Goal: Task Accomplishment & Management: Complete application form

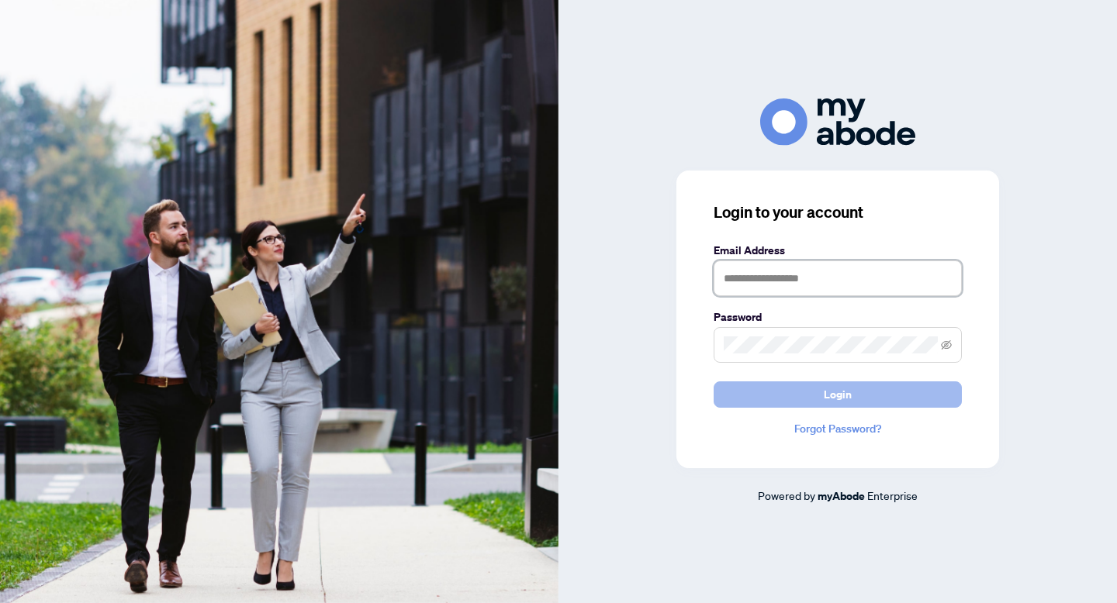
type input "**********"
click at [830, 394] on span "Login" at bounding box center [838, 394] width 28 height 25
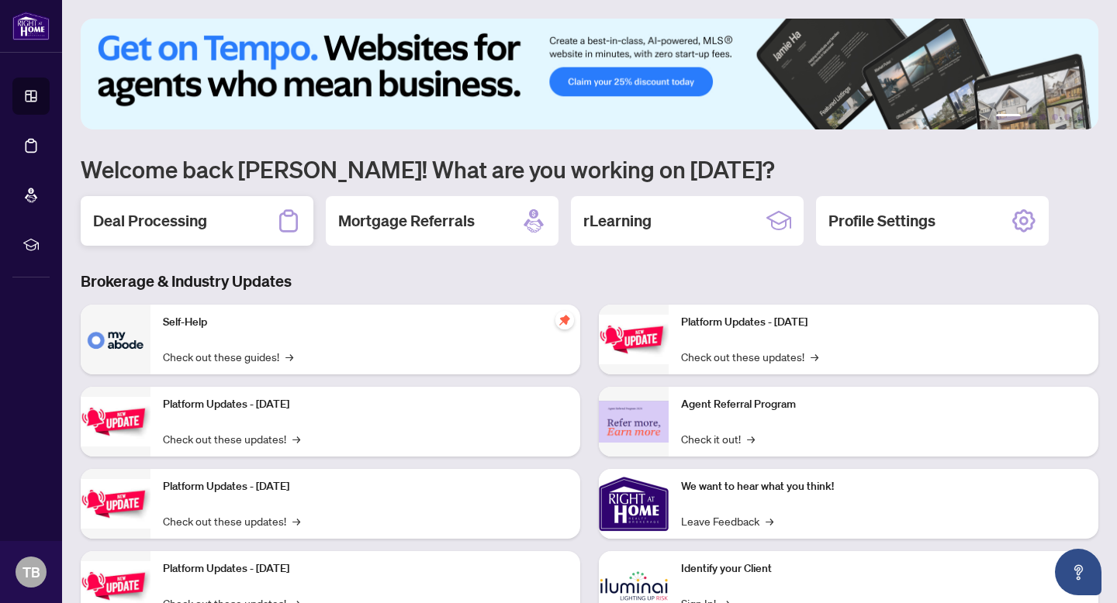
click at [215, 218] on div "Deal Processing" at bounding box center [197, 221] width 233 height 50
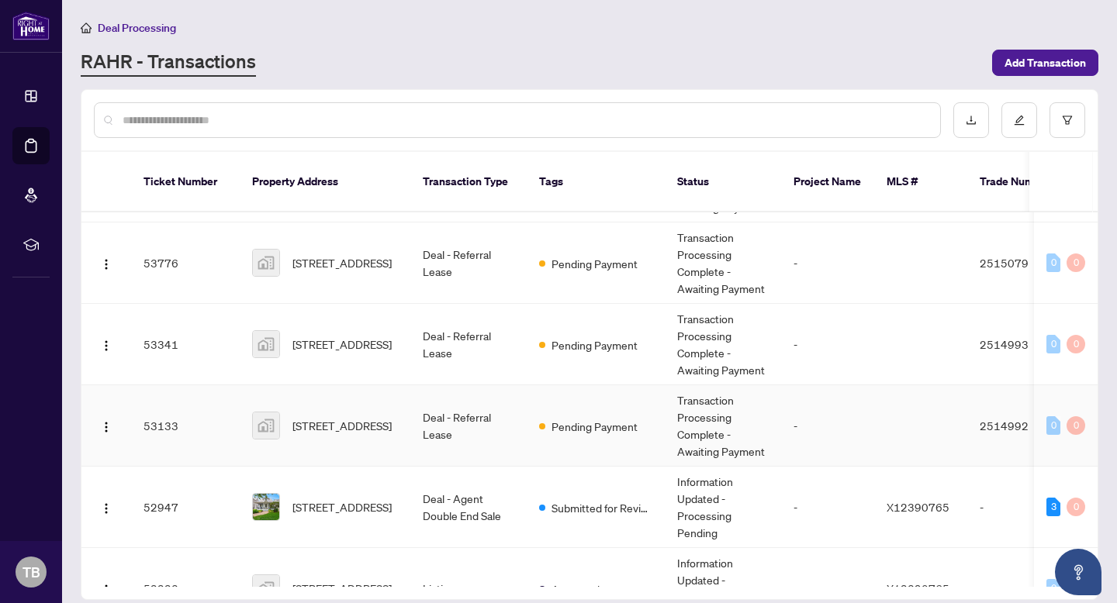
scroll to position [76, 0]
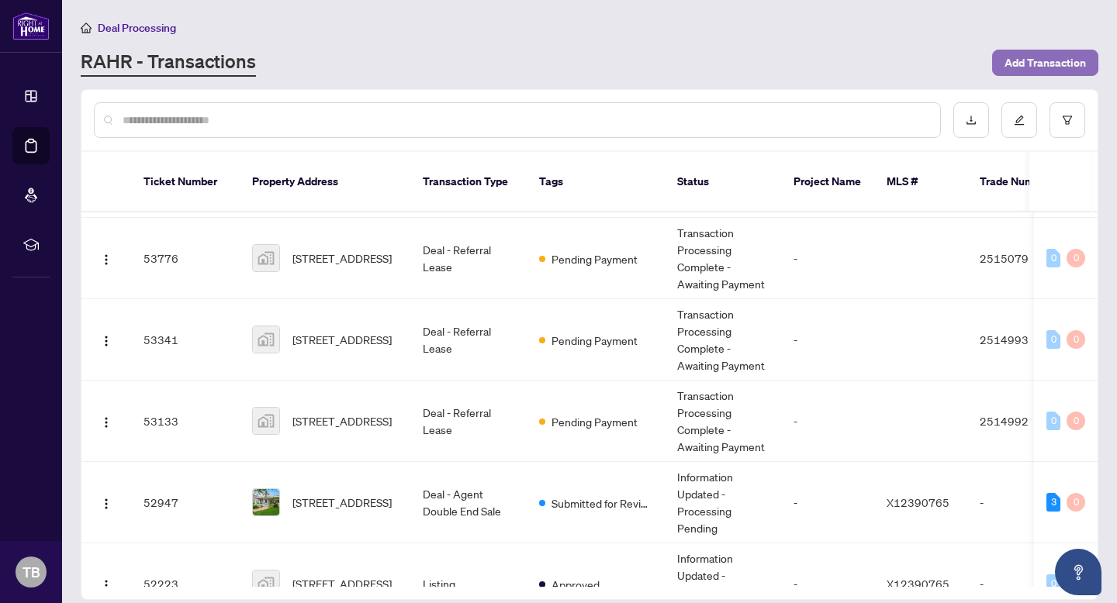
click at [1024, 58] on span "Add Transaction" at bounding box center [1044, 62] width 81 height 25
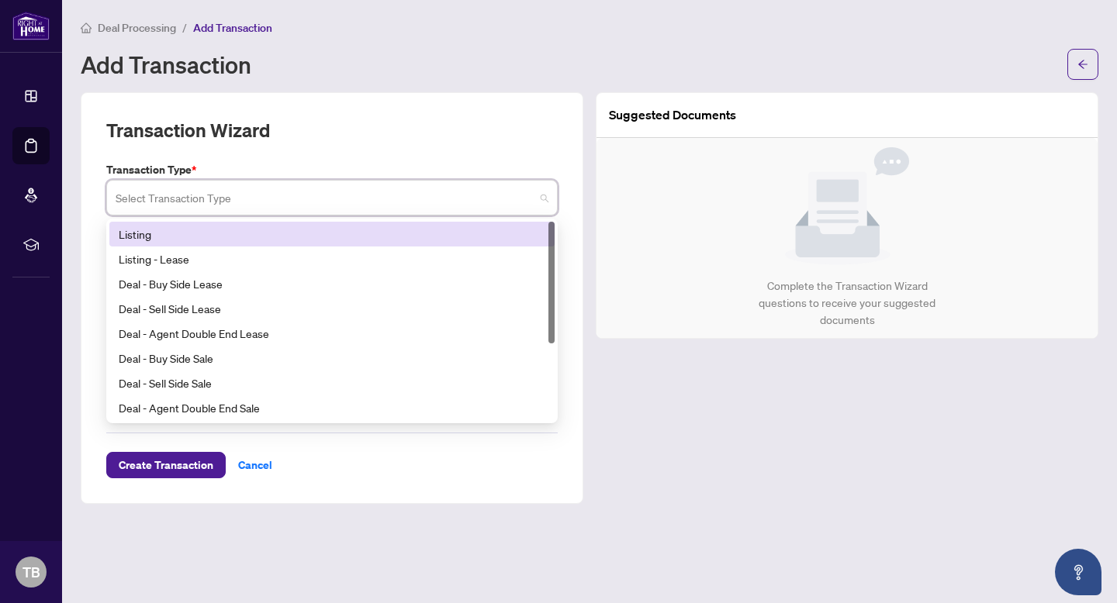
click at [233, 194] on input "search" at bounding box center [325, 200] width 419 height 34
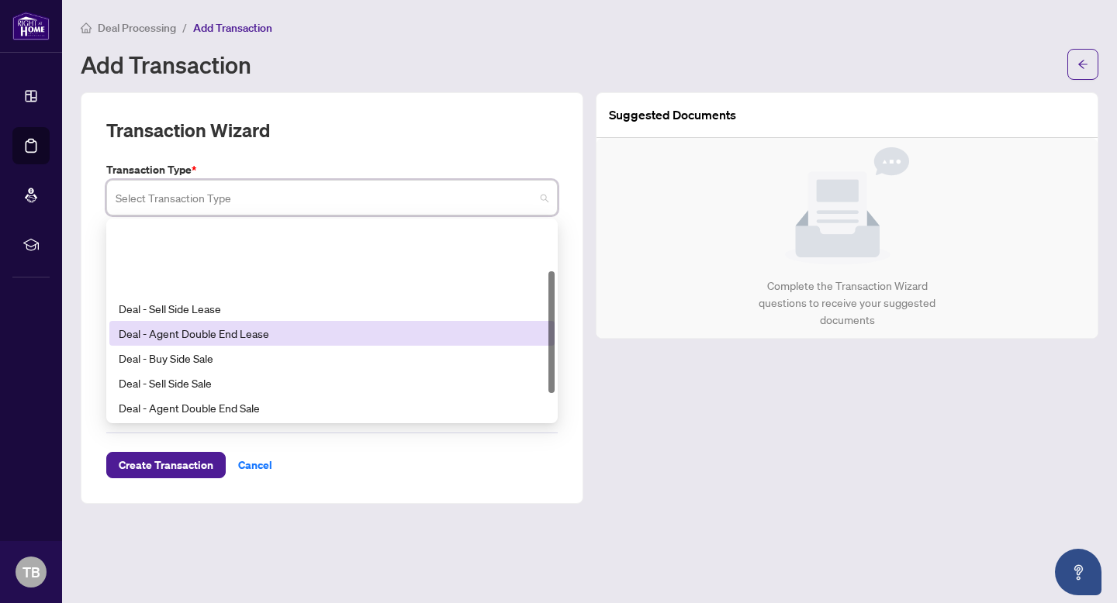
scroll to position [124, 0]
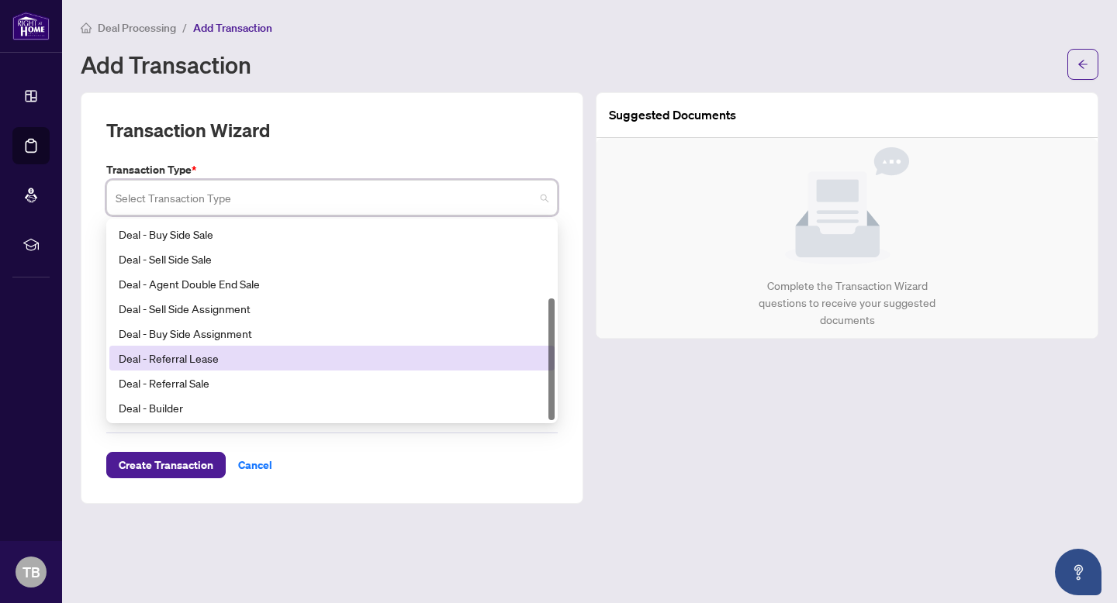
click at [192, 356] on div "Deal - Referral Lease" at bounding box center [332, 358] width 427 height 17
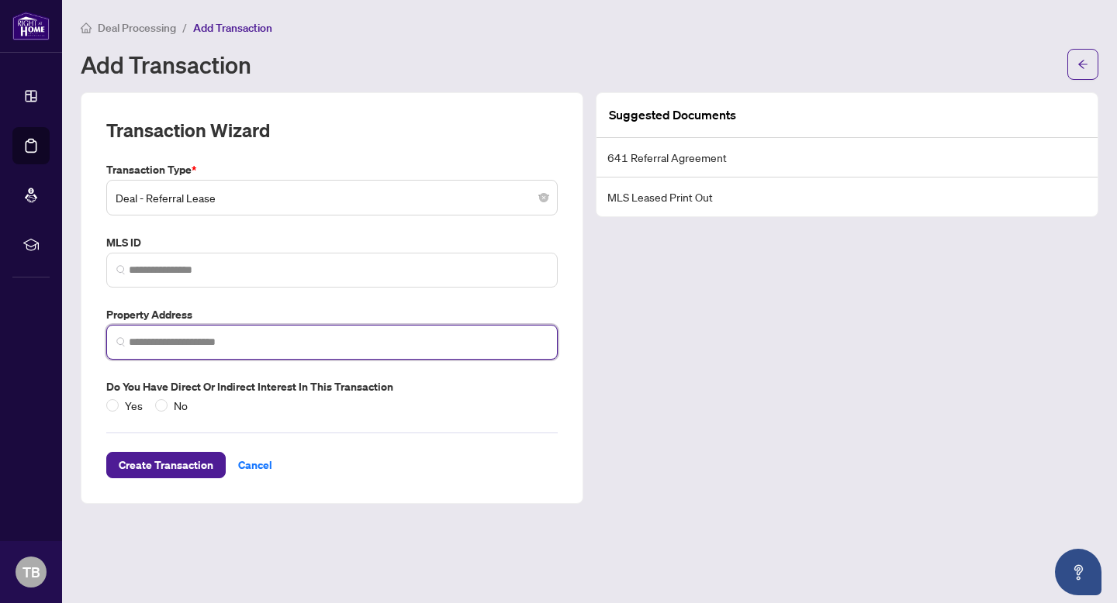
click at [161, 340] on input "search" at bounding box center [338, 342] width 419 height 16
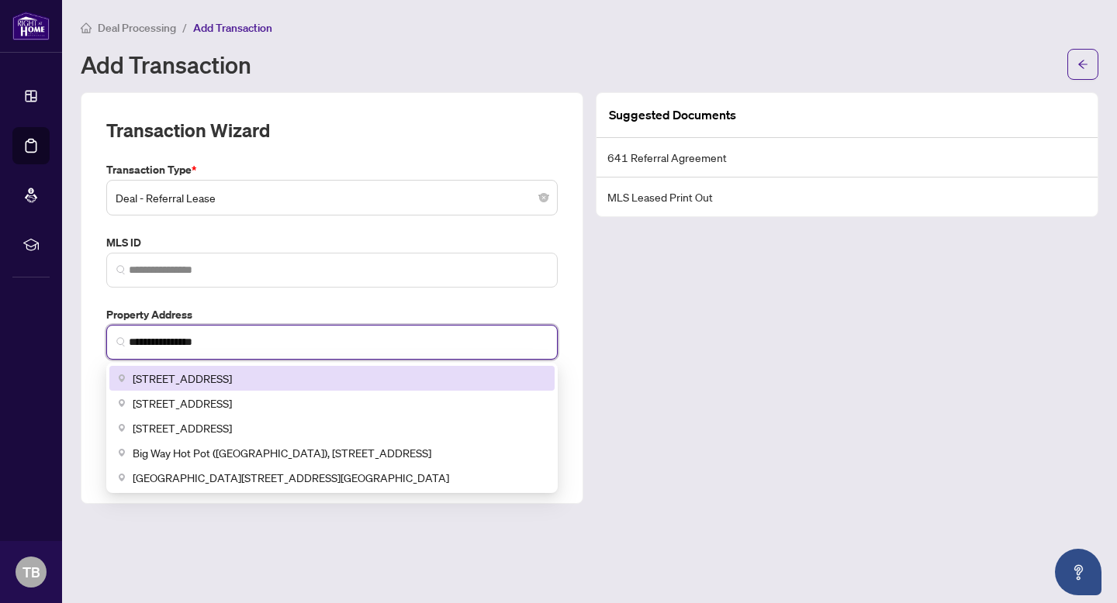
click at [175, 376] on span "[STREET_ADDRESS]" at bounding box center [182, 378] width 99 height 17
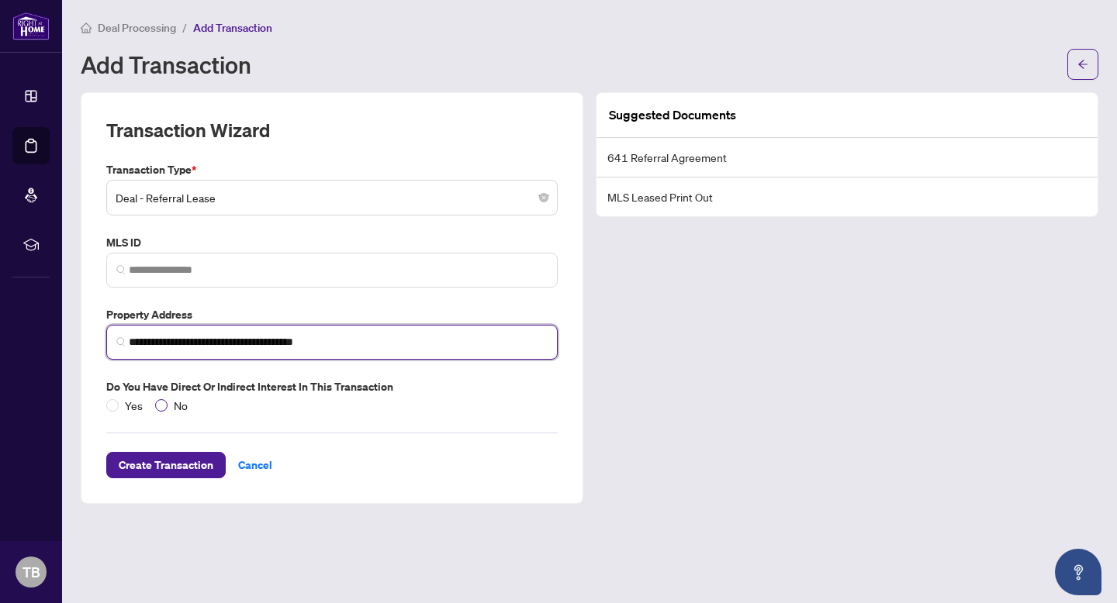
type input "**********"
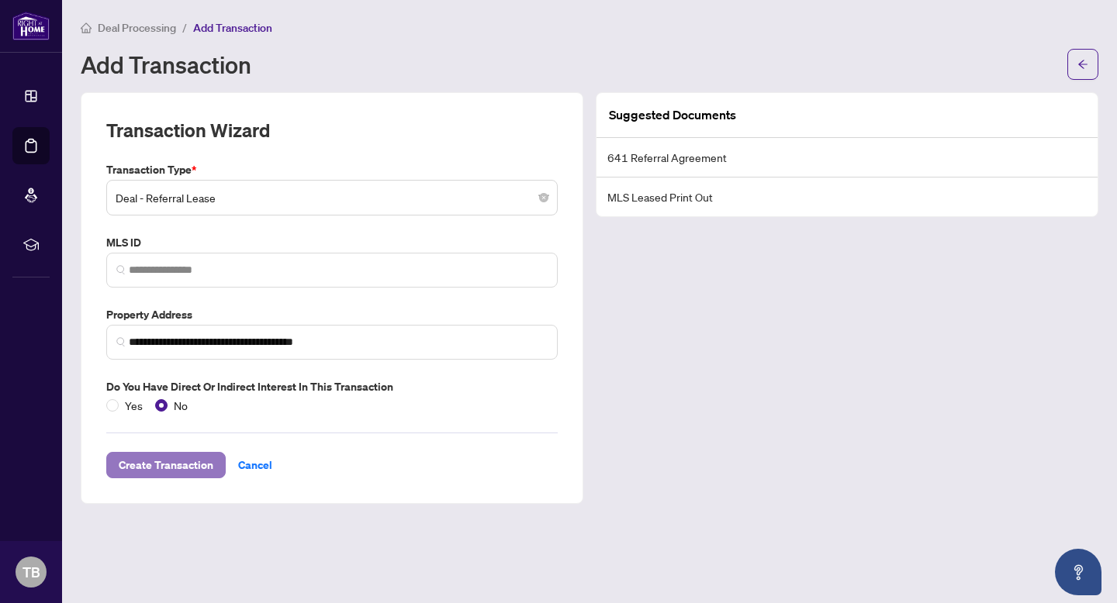
click at [180, 468] on span "Create Transaction" at bounding box center [166, 465] width 95 height 25
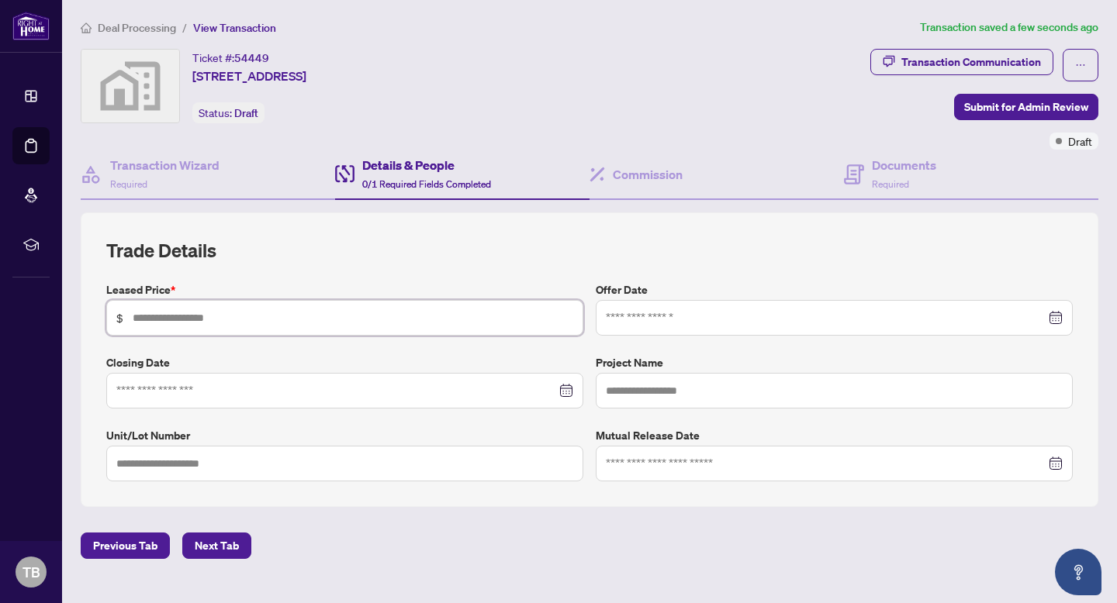
click at [223, 317] on input "text" at bounding box center [353, 317] width 440 height 17
click at [226, 402] on div at bounding box center [344, 391] width 477 height 36
type input "********"
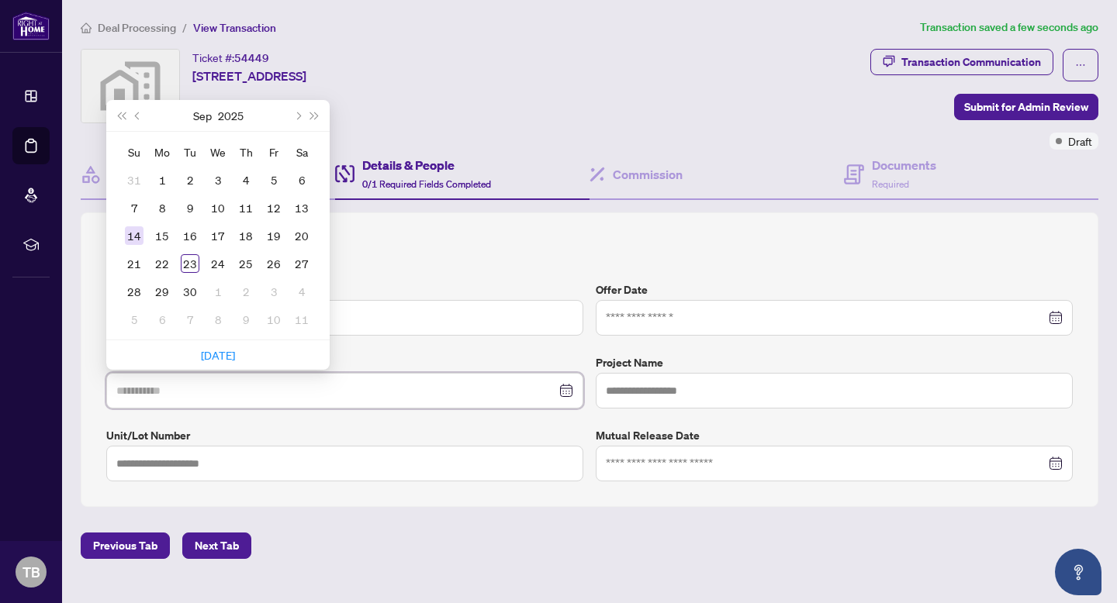
type input "**********"
click at [133, 235] on div "14" at bounding box center [134, 235] width 19 height 19
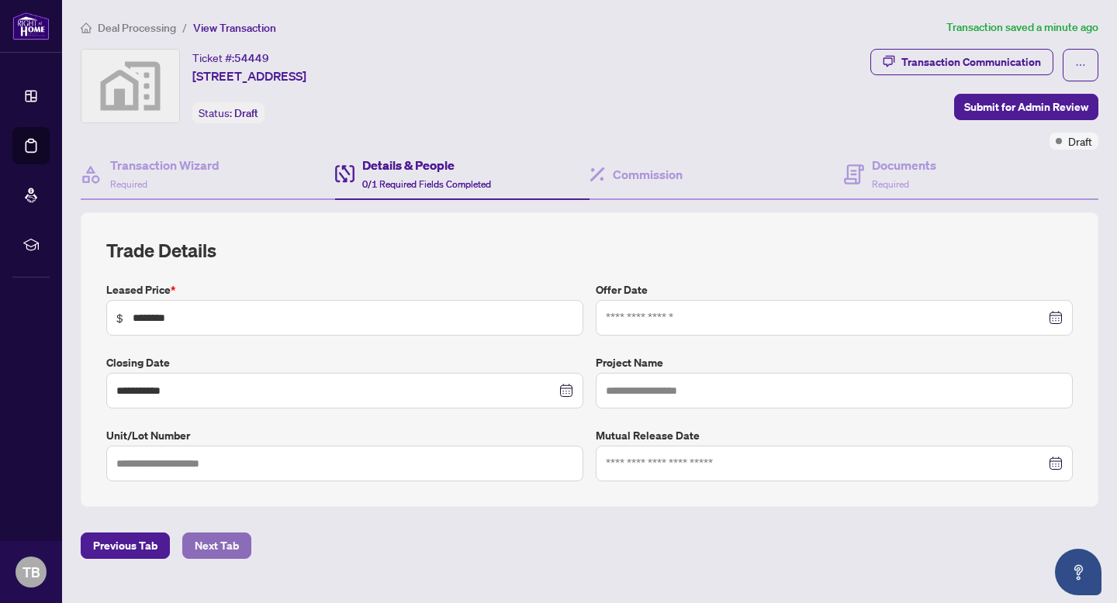
click at [220, 544] on span "Next Tab" at bounding box center [217, 546] width 44 height 25
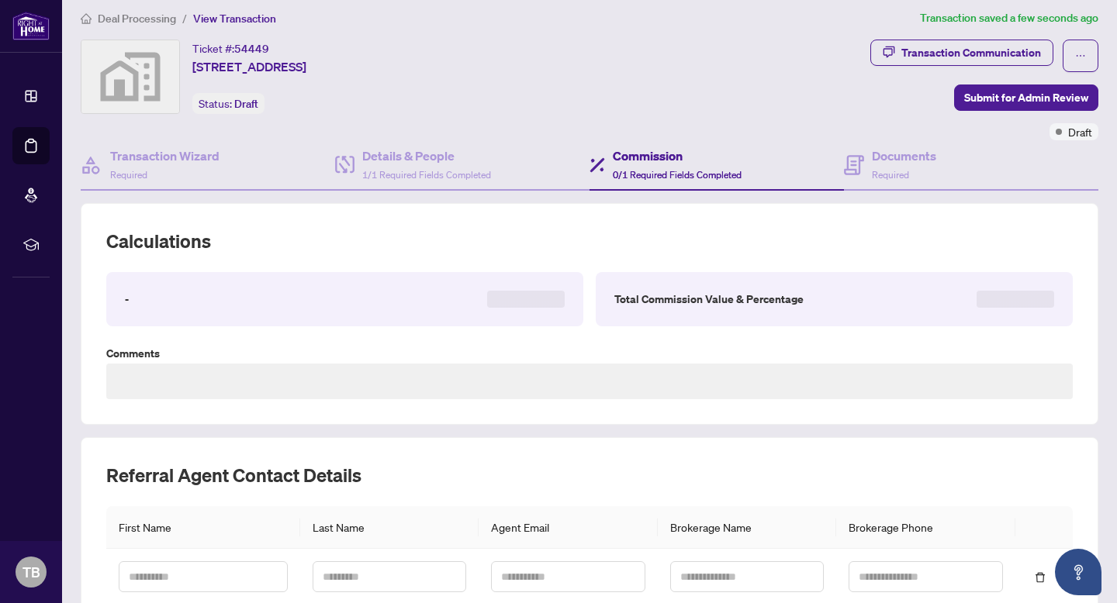
scroll to position [11, 0]
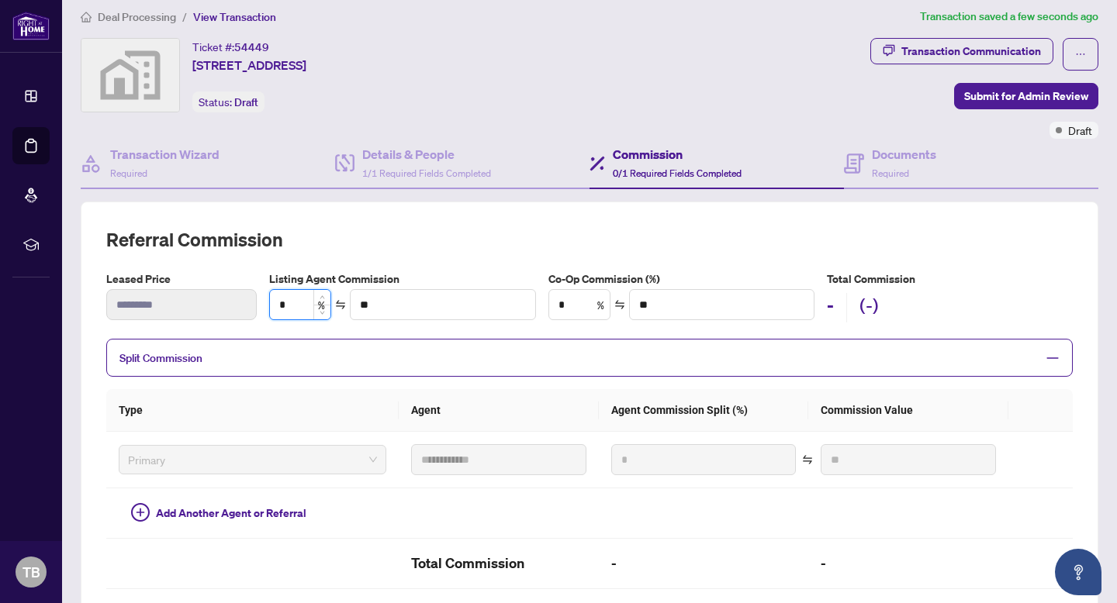
click at [277, 304] on input "*" at bounding box center [300, 304] width 60 height 29
type input "**"
type input "*******"
type input "***"
type input "*********"
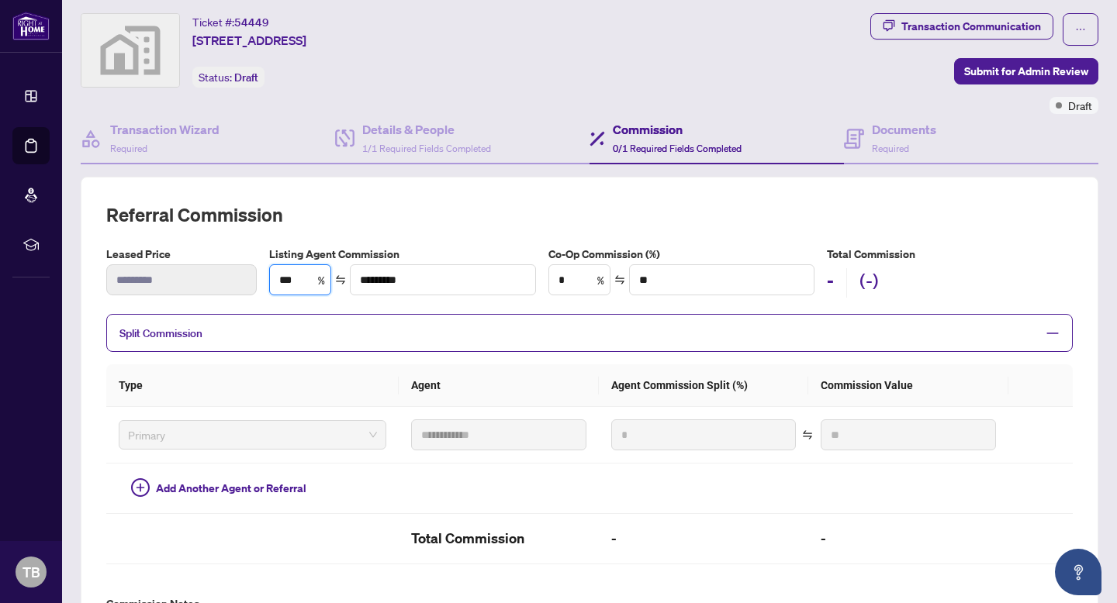
scroll to position [0, 0]
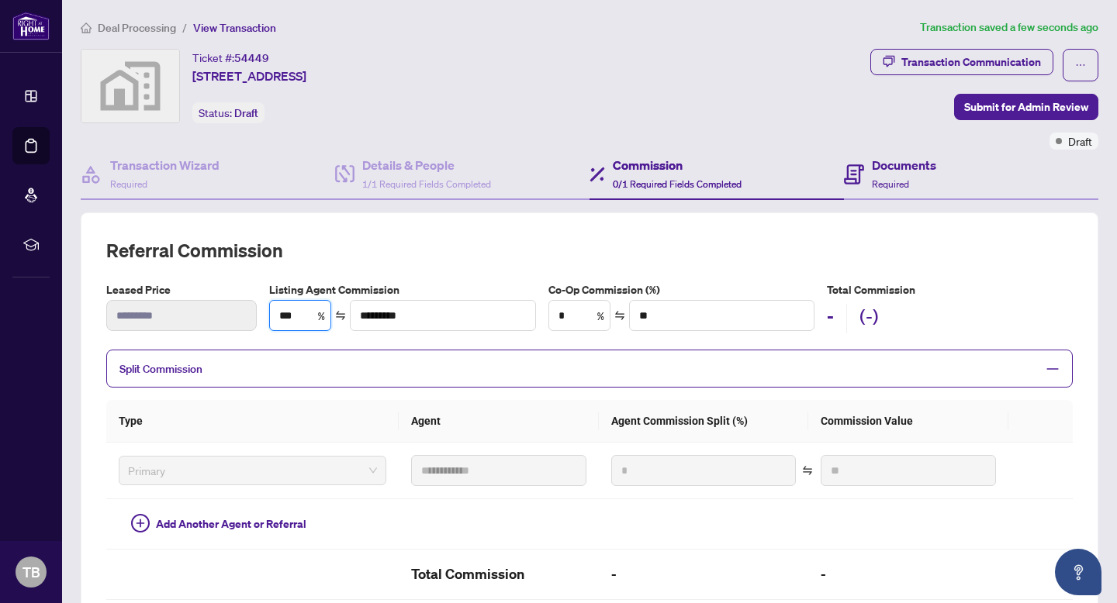
type input "***"
click at [889, 169] on h4 "Documents" at bounding box center [904, 165] width 64 height 19
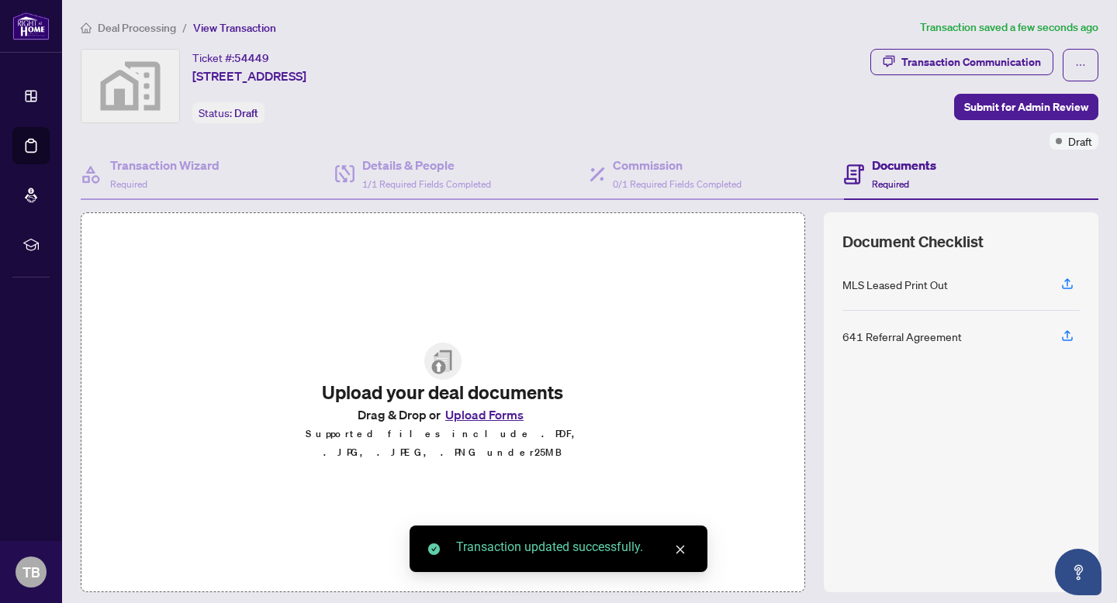
click at [473, 425] on button "Upload Forms" at bounding box center [484, 415] width 88 height 20
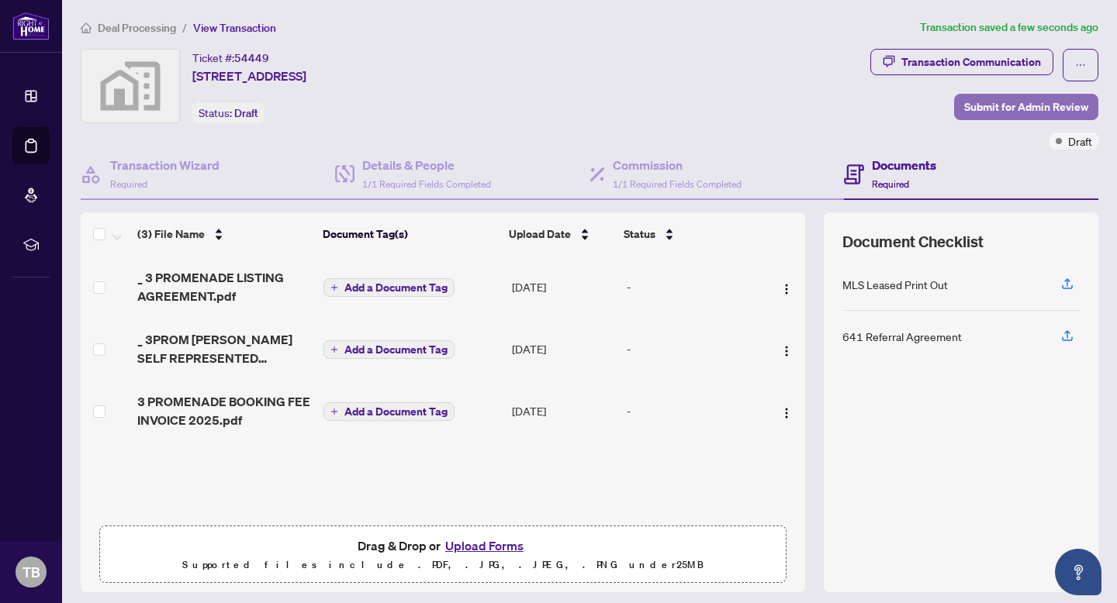
click at [1016, 105] on span "Submit for Admin Review" at bounding box center [1026, 107] width 124 height 25
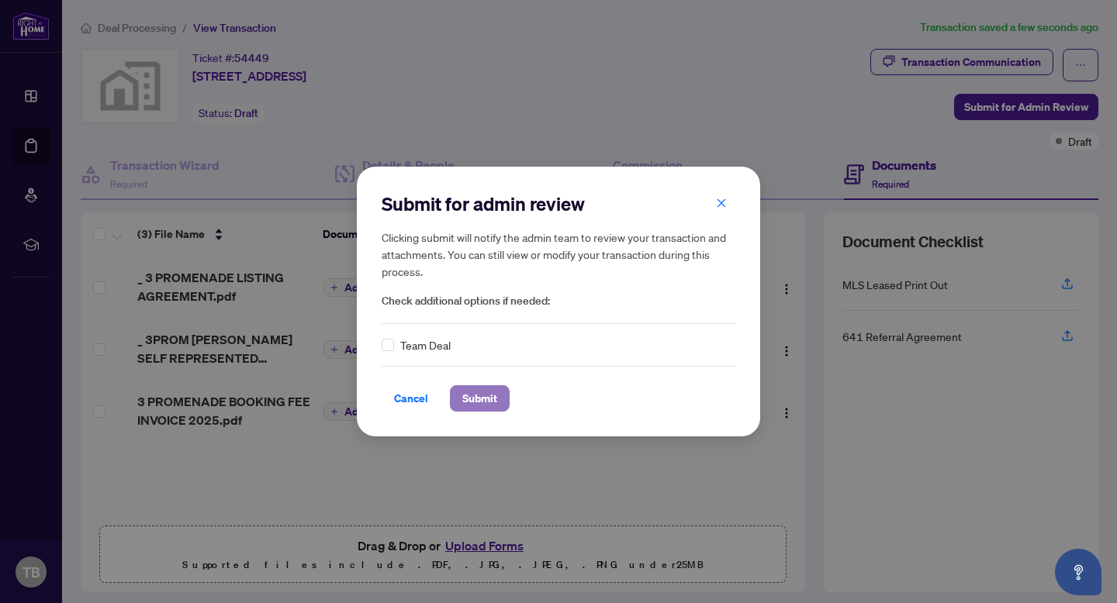
click at [483, 398] on span "Submit" at bounding box center [479, 398] width 35 height 25
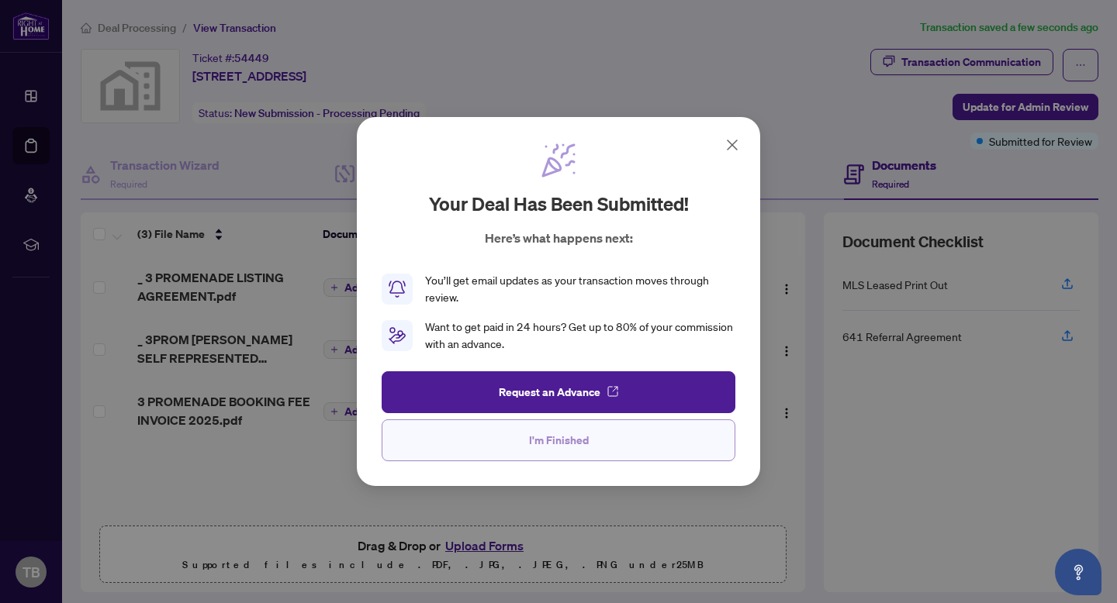
click at [496, 438] on button "I'm Finished" at bounding box center [559, 441] width 354 height 42
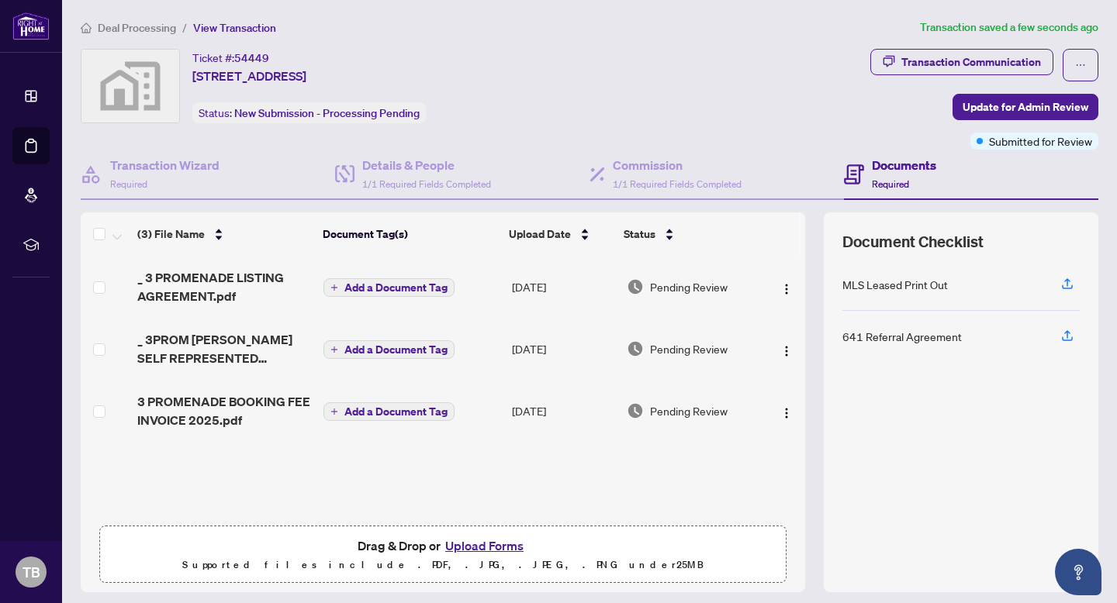
click at [133, 26] on span "Deal Processing" at bounding box center [137, 28] width 78 height 14
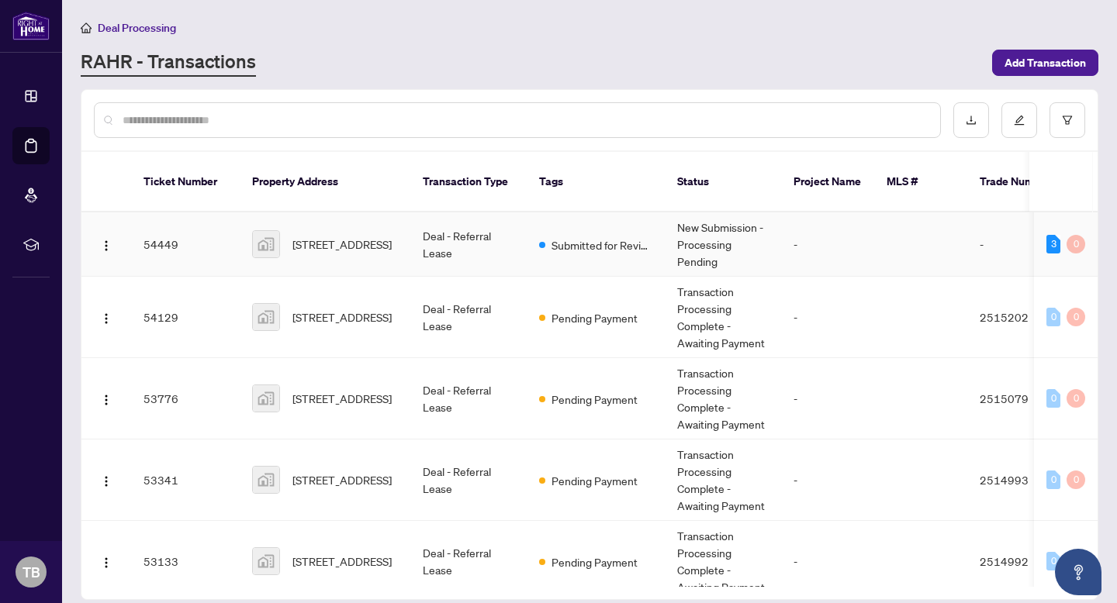
click at [175, 212] on td "54449" at bounding box center [185, 244] width 109 height 64
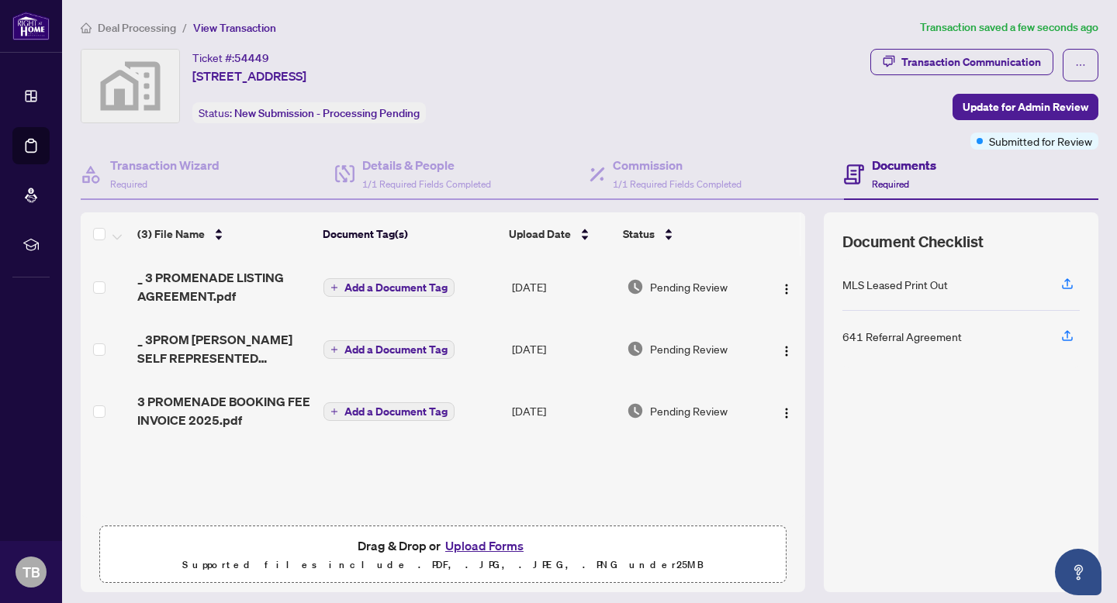
click at [138, 29] on span "Deal Processing" at bounding box center [137, 28] width 78 height 14
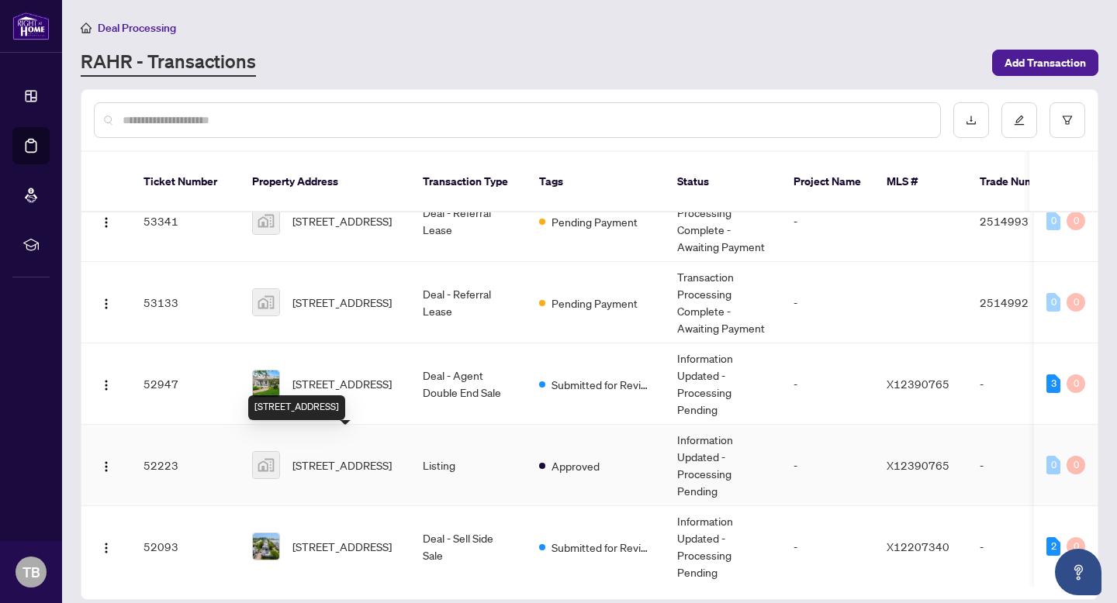
scroll to position [260, 0]
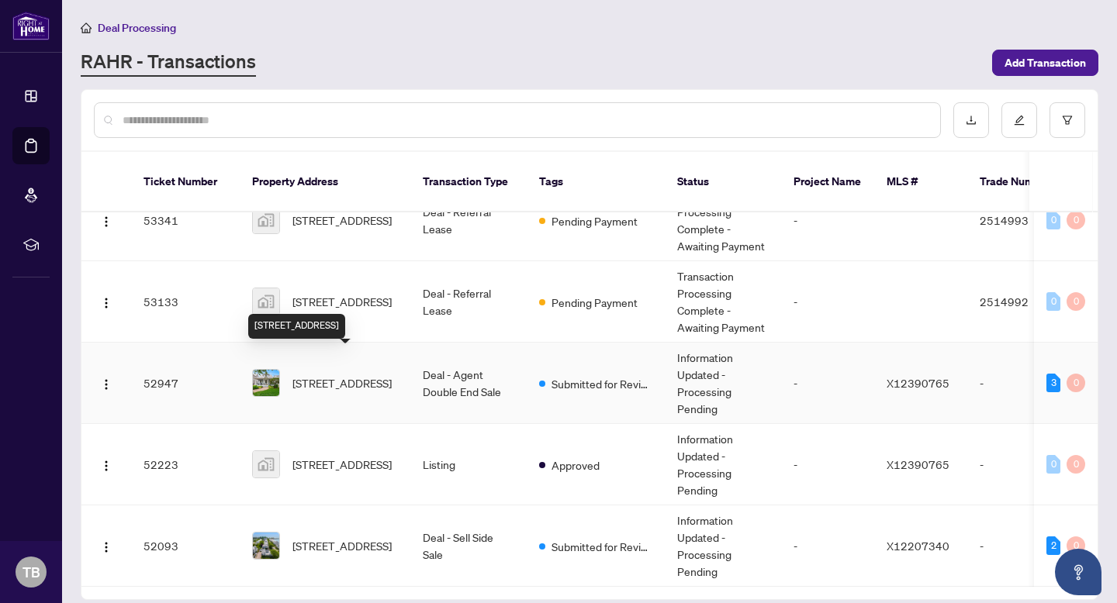
click at [337, 375] on span "[STREET_ADDRESS]" at bounding box center [341, 383] width 99 height 17
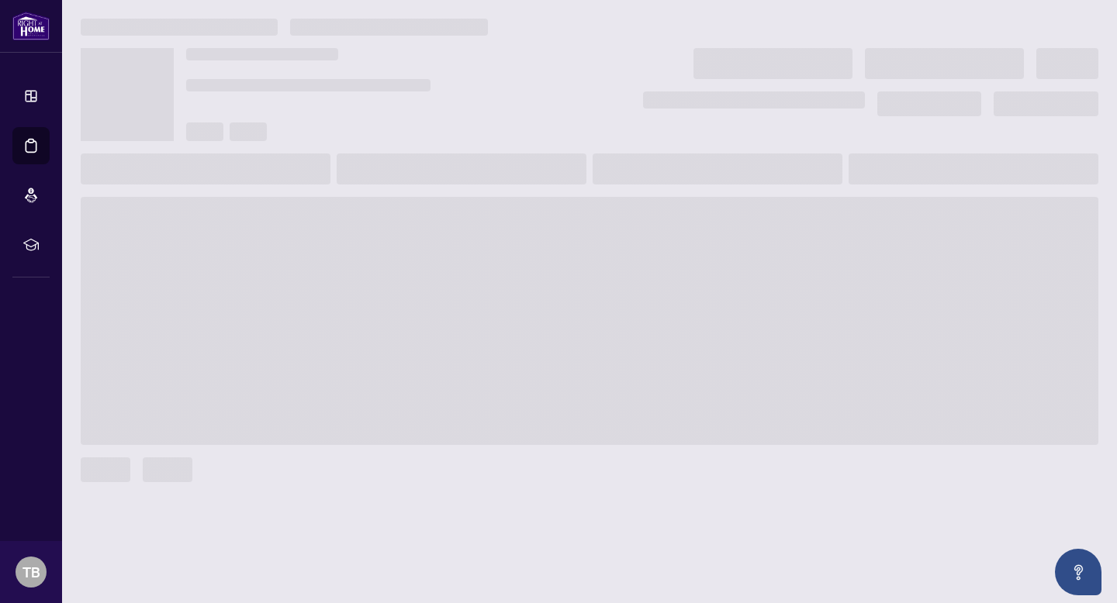
click at [337, 367] on span at bounding box center [589, 321] width 1017 height 248
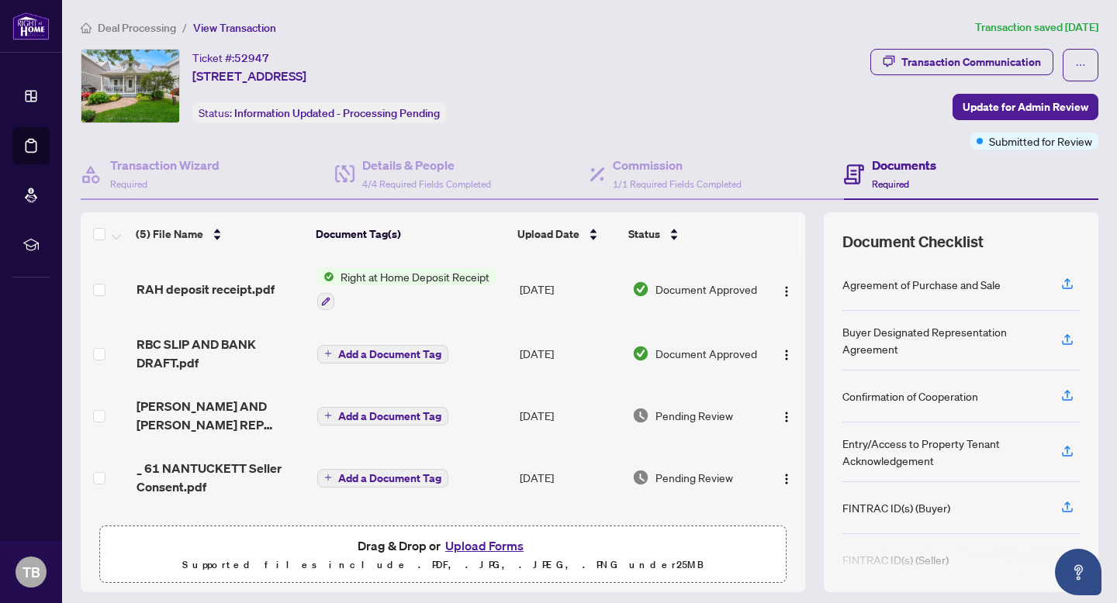
scroll to position [57, 0]
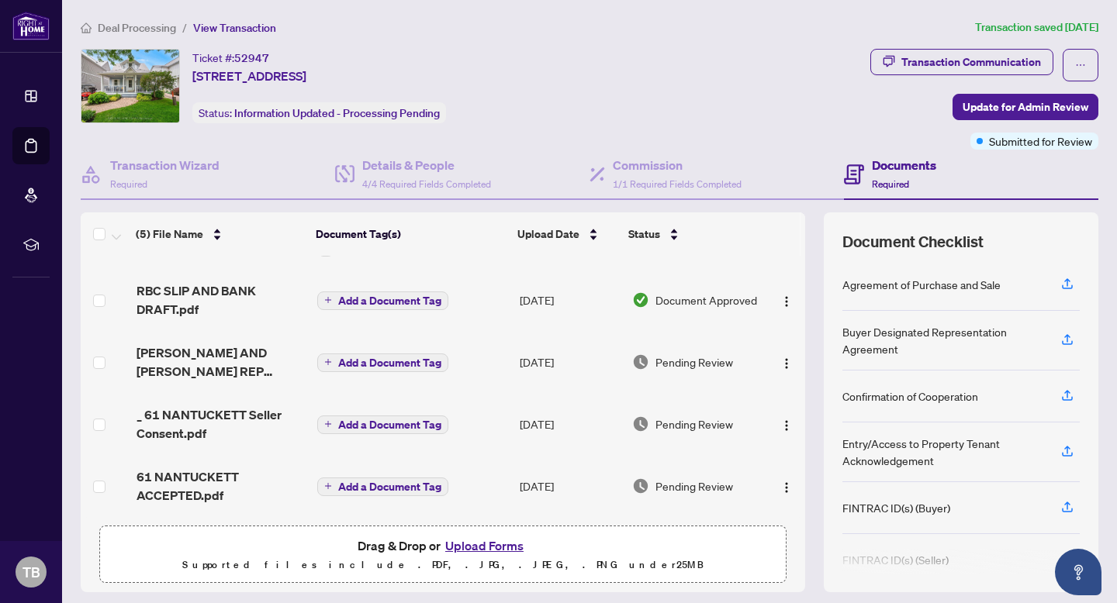
click at [475, 538] on button "Upload Forms" at bounding box center [484, 546] width 88 height 20
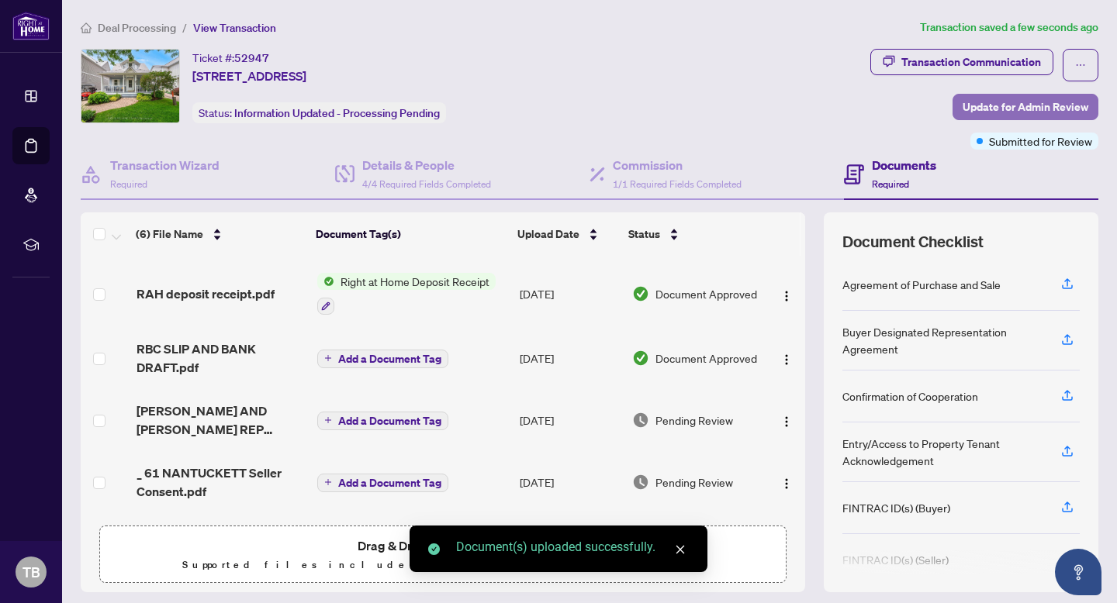
click at [978, 102] on span "Update for Admin Review" at bounding box center [1025, 107] width 126 height 25
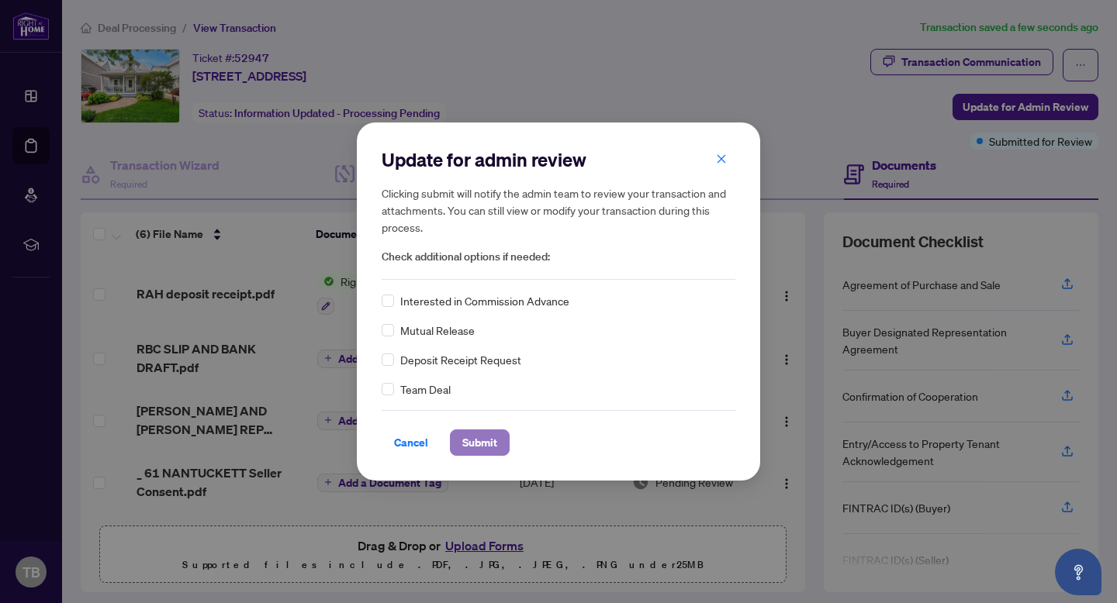
click at [468, 437] on span "Submit" at bounding box center [479, 442] width 35 height 25
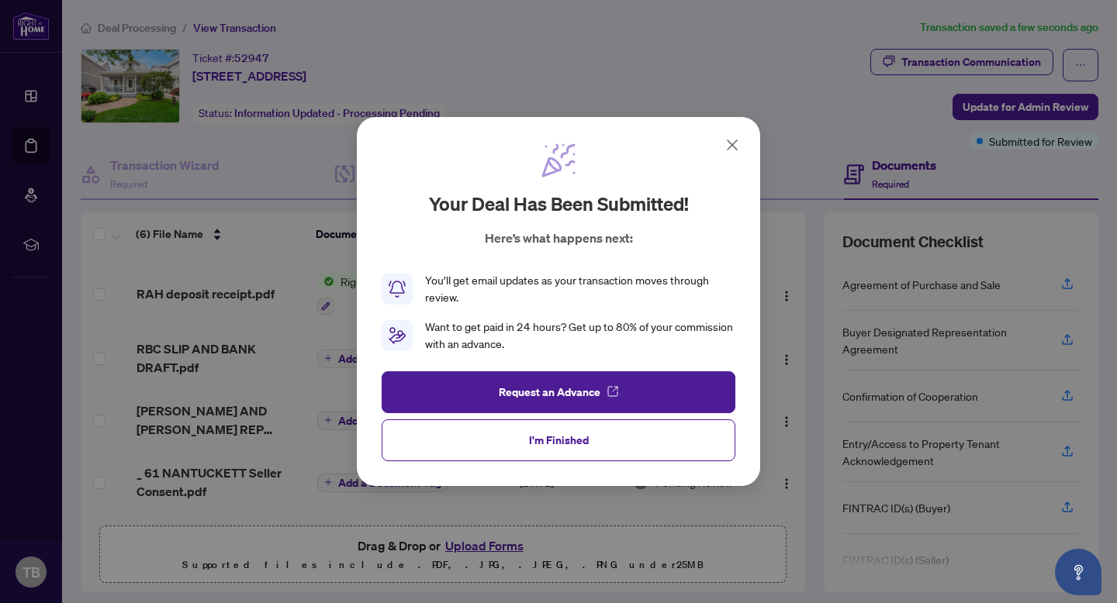
click at [468, 437] on button "I'm Finished" at bounding box center [559, 441] width 354 height 42
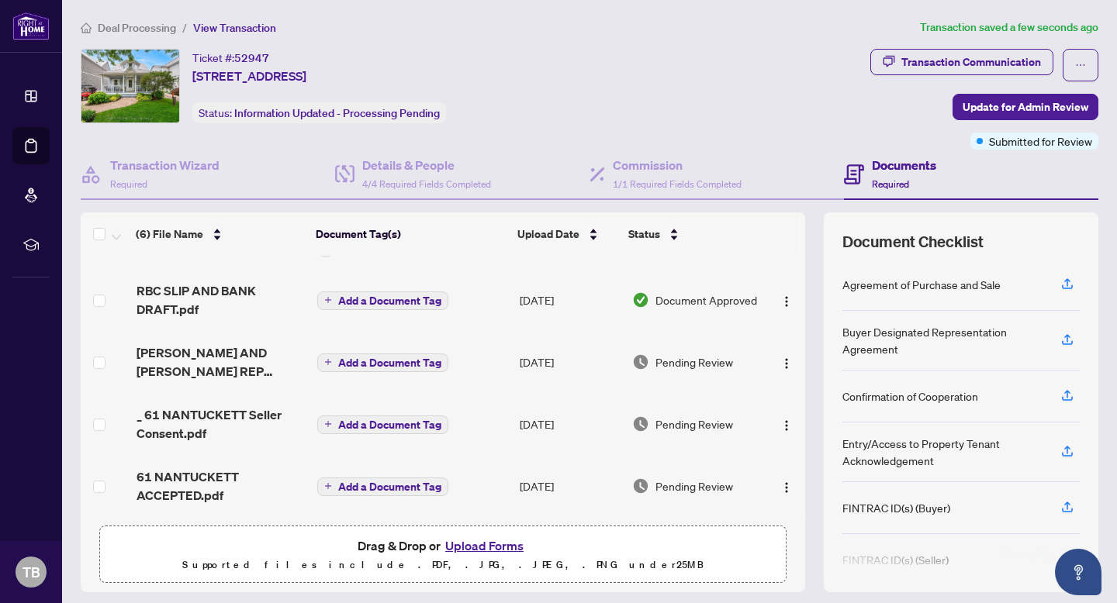
scroll to position [0, 0]
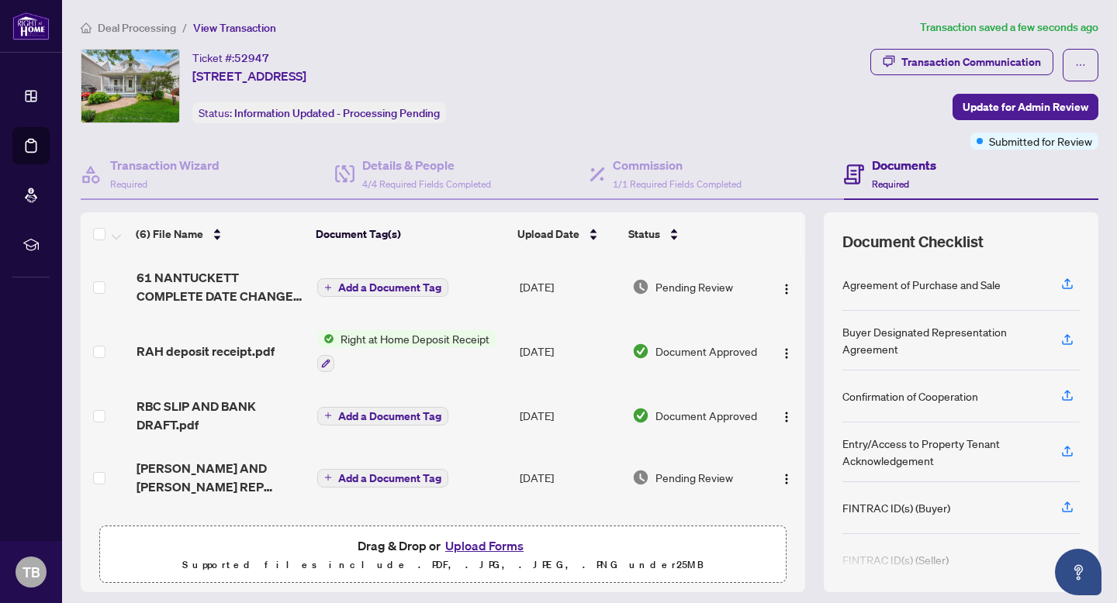
click at [138, 27] on span "Deal Processing" at bounding box center [137, 28] width 78 height 14
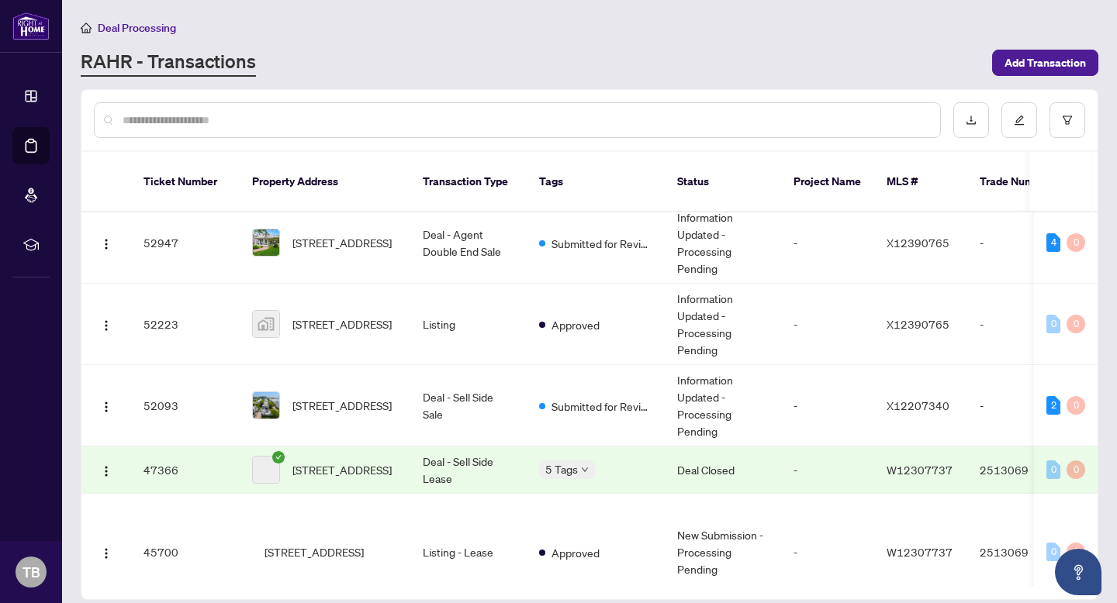
scroll to position [405, 0]
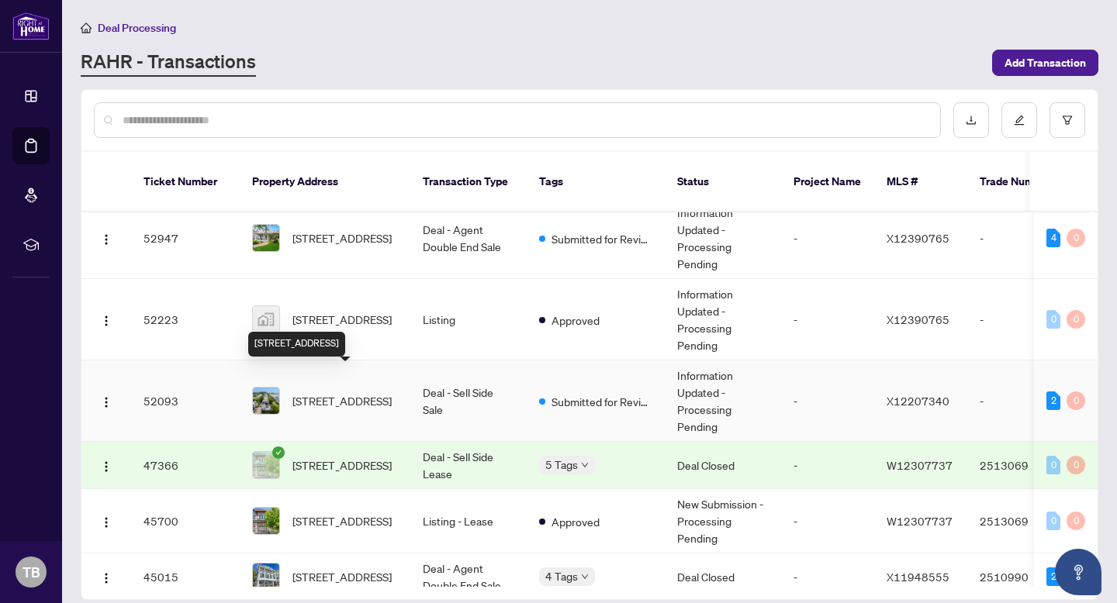
click at [321, 392] on span "[STREET_ADDRESS]" at bounding box center [341, 400] width 99 height 17
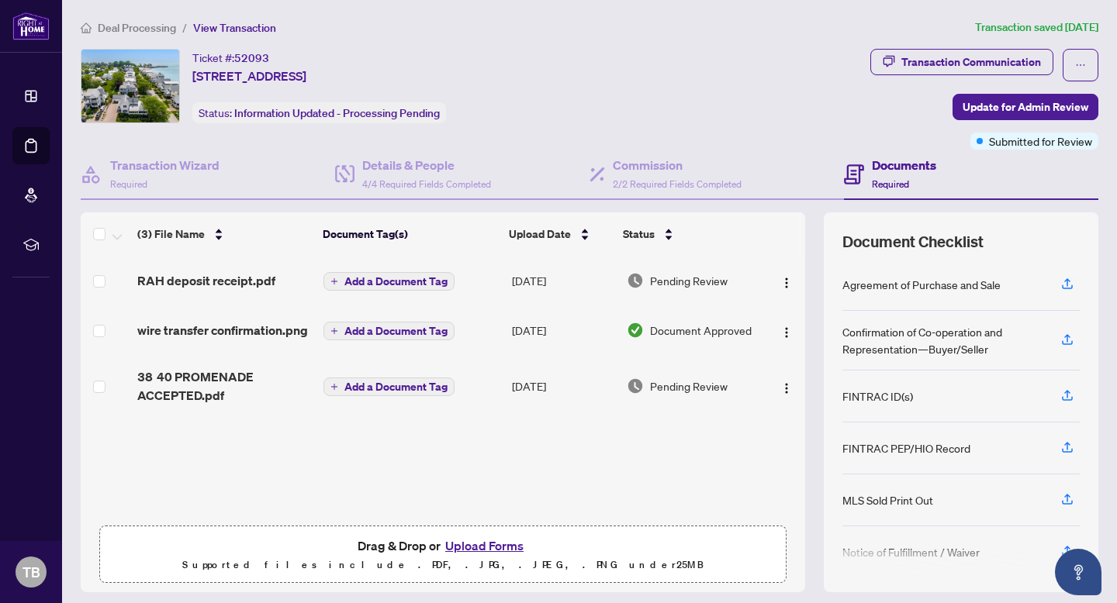
click at [471, 542] on button "Upload Forms" at bounding box center [484, 546] width 88 height 20
click at [475, 545] on button "Upload Forms" at bounding box center [484, 546] width 88 height 20
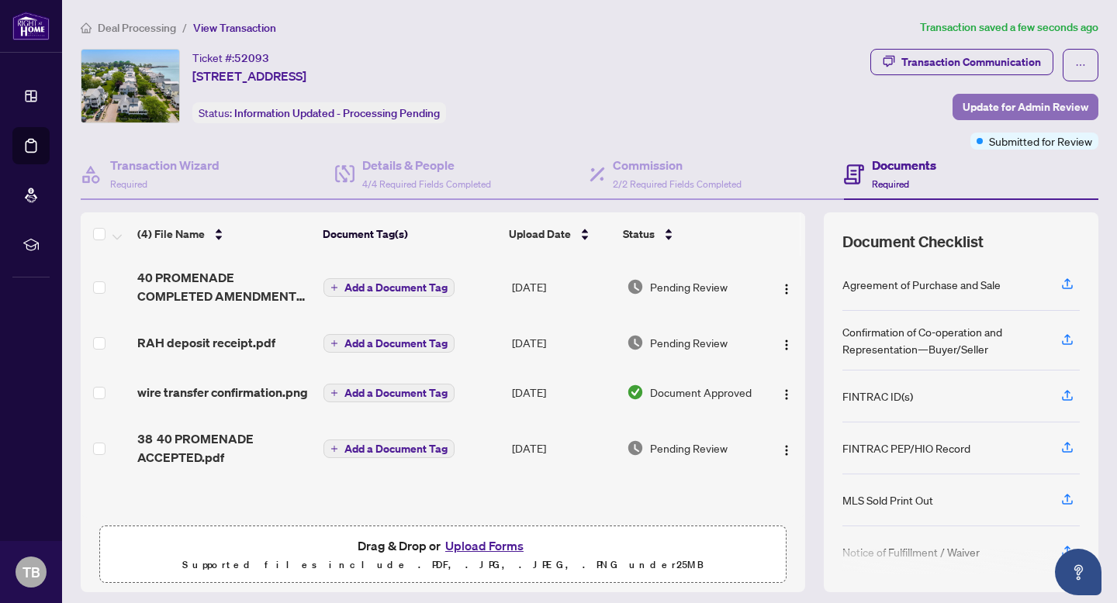
click at [1000, 110] on span "Update for Admin Review" at bounding box center [1025, 107] width 126 height 25
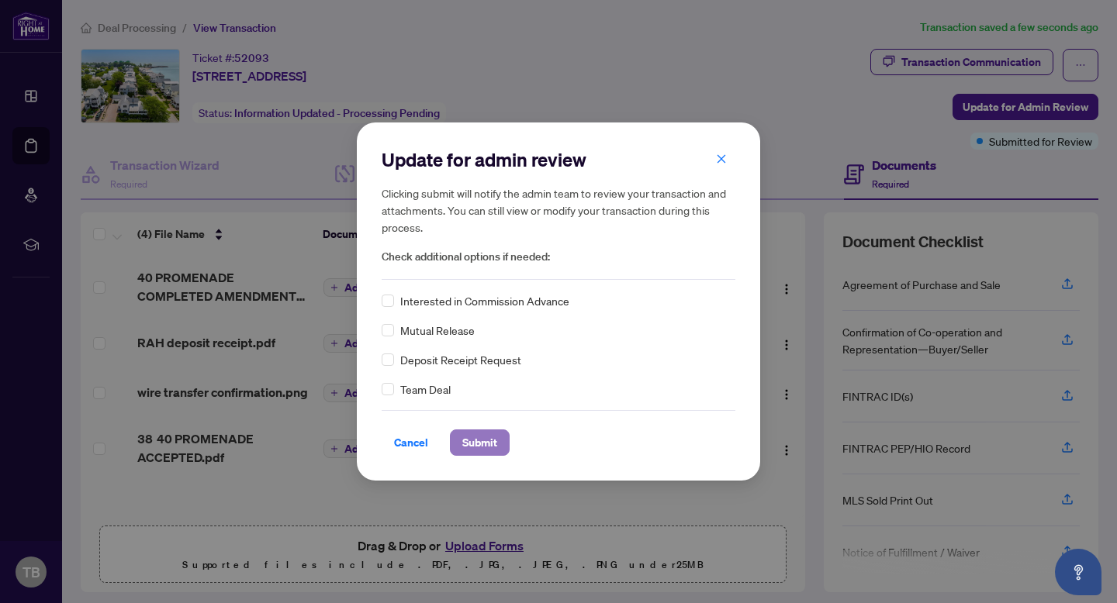
click at [478, 440] on span "Submit" at bounding box center [479, 442] width 35 height 25
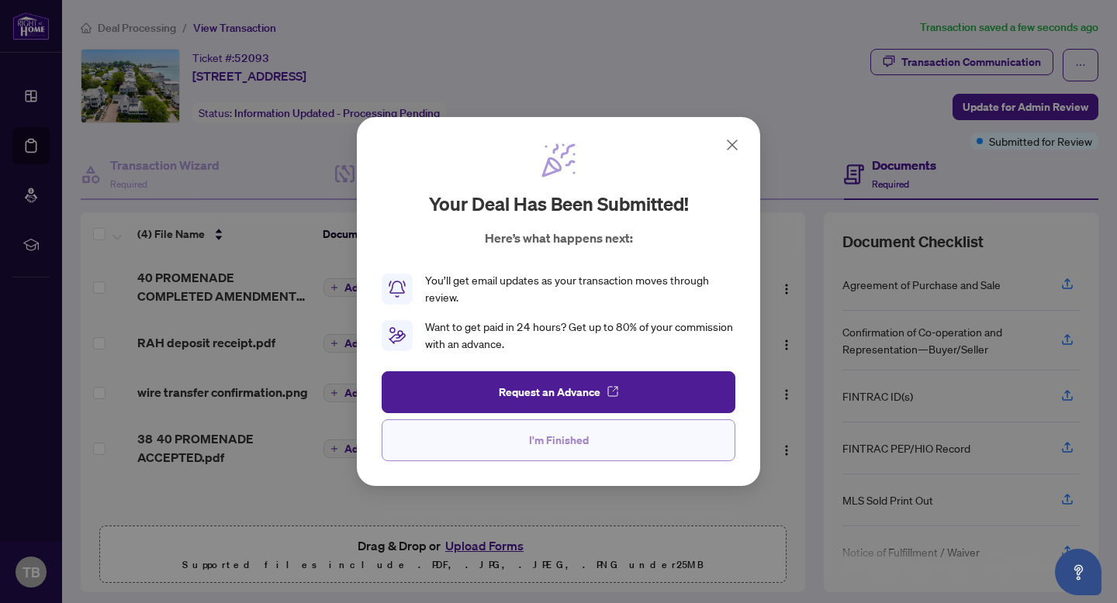
click at [501, 437] on button "I'm Finished" at bounding box center [559, 441] width 354 height 42
